Goal: Check status: Check status

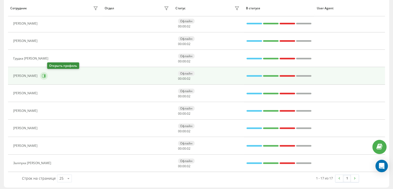
click at [46, 74] on icon at bounding box center [44, 76] width 4 height 4
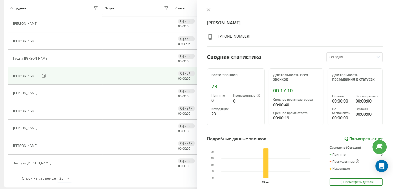
click at [356, 139] on link "Посмотреть отчет" at bounding box center [363, 138] width 38 height 4
click at [208, 9] on icon at bounding box center [208, 9] width 3 height 3
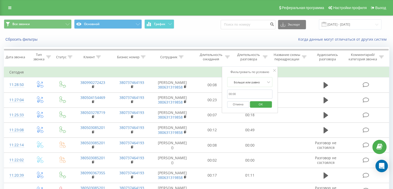
type input "00:59"
click at [260, 101] on span "OK" at bounding box center [260, 104] width 14 height 8
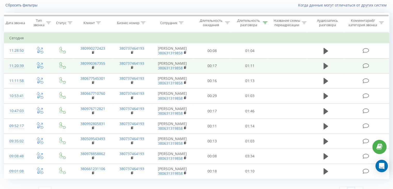
scroll to position [78, 0]
